Goal: Find specific page/section: Find specific page/section

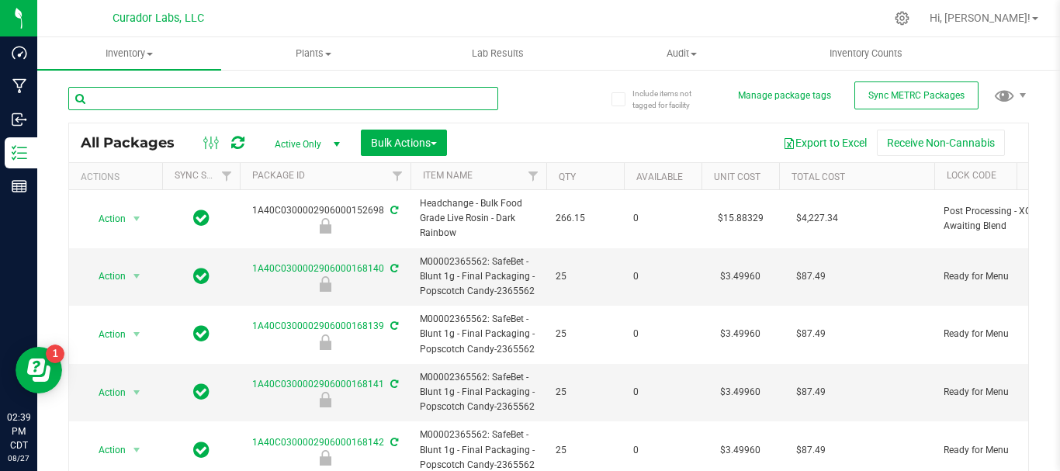
click at [193, 96] on input "text" at bounding box center [283, 98] width 430 height 23
type input "a"
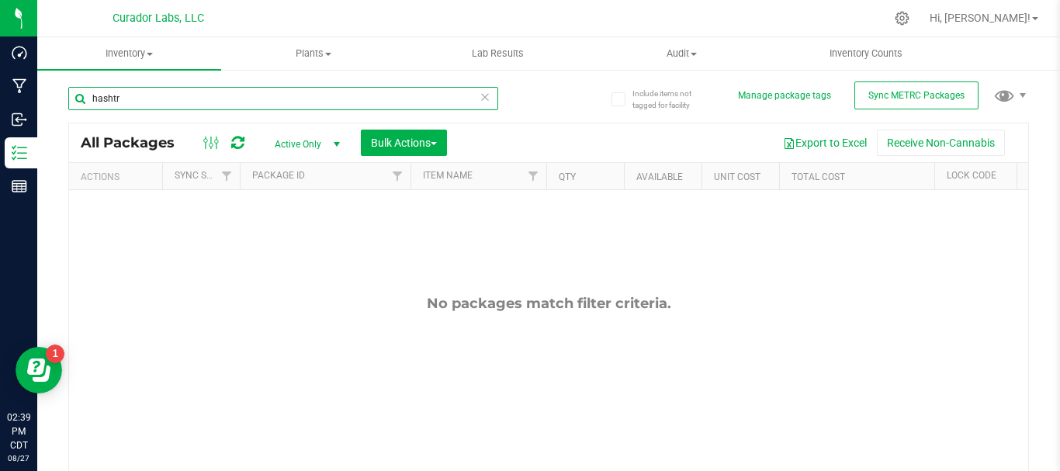
type input "hashtr"
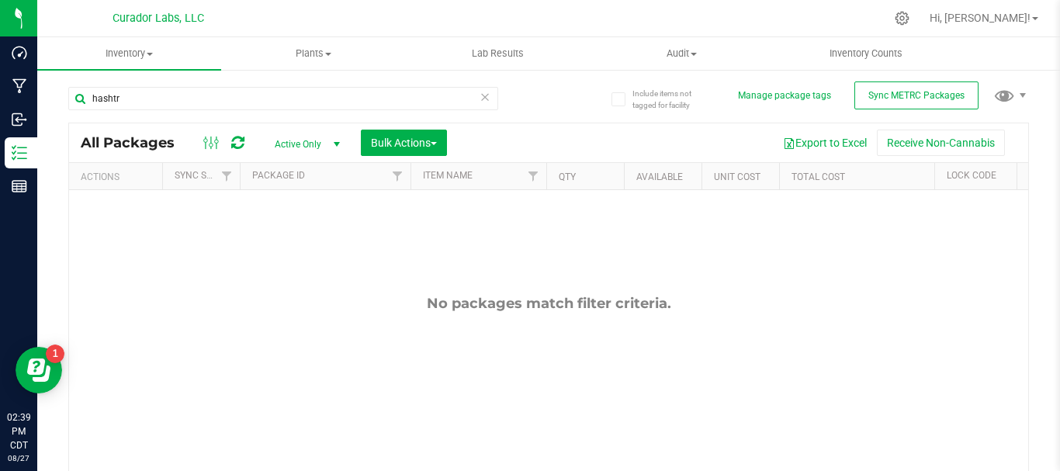
click at [328, 138] on span "select" at bounding box center [336, 145] width 19 height 22
click at [300, 234] on li "All" at bounding box center [304, 238] width 84 height 23
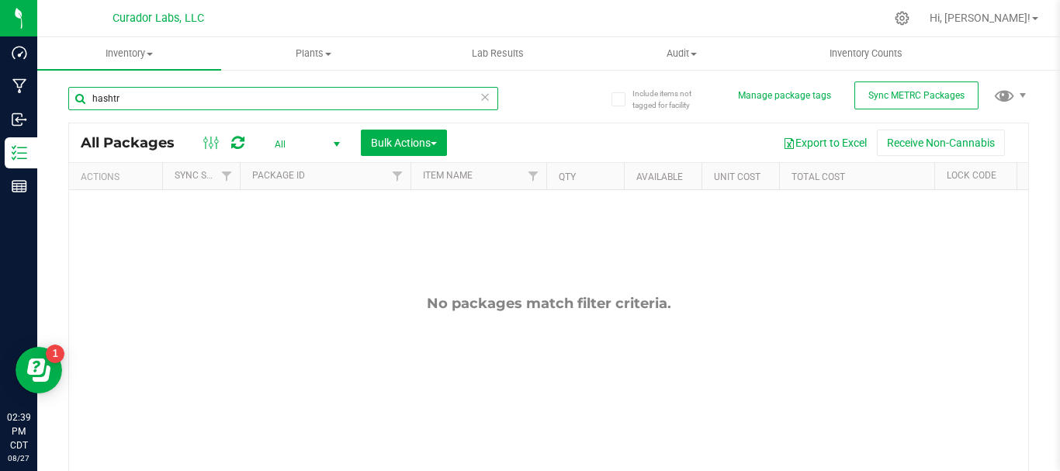
click at [157, 102] on input "hashtr" at bounding box center [283, 98] width 430 height 23
type input "h"
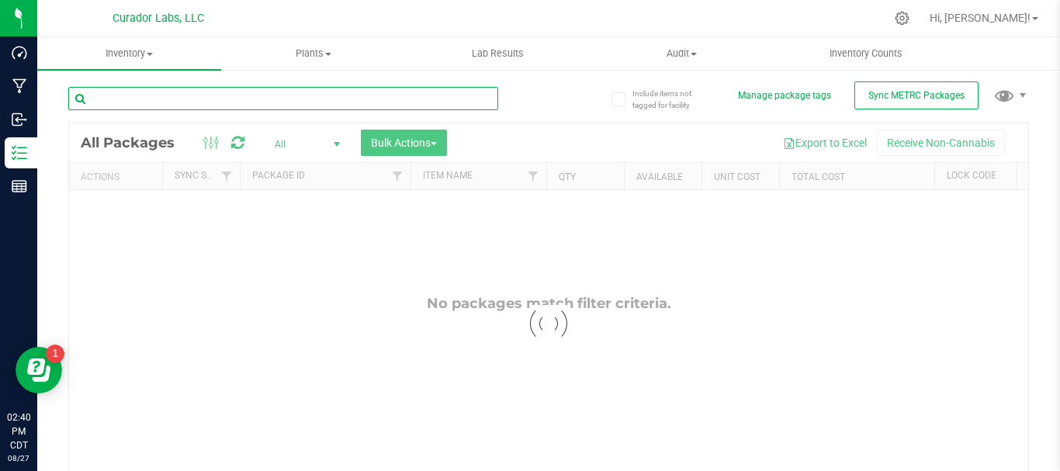
type input "h"
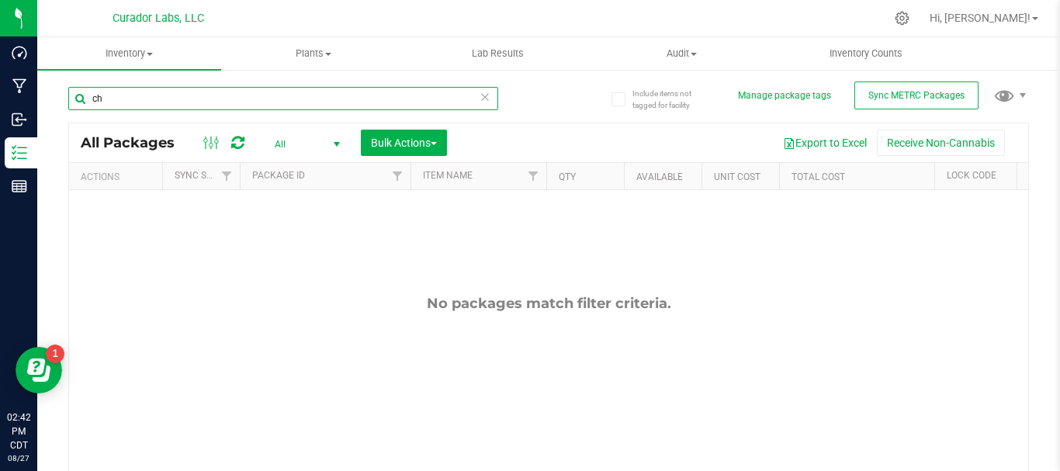
type input "c"
